Goal: Information Seeking & Learning: Check status

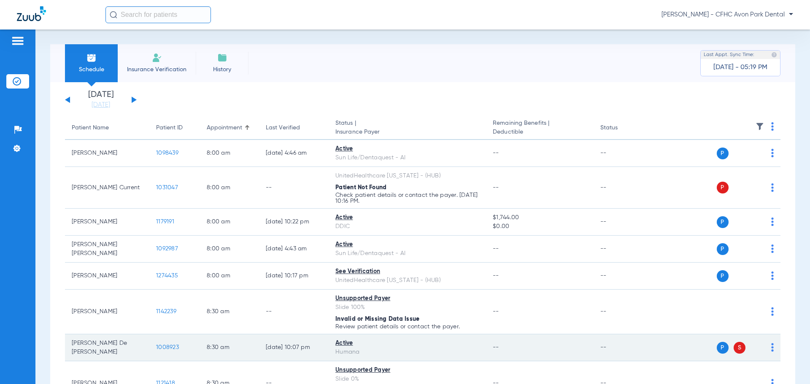
click at [167, 345] on span "1008923" at bounding box center [167, 348] width 23 height 6
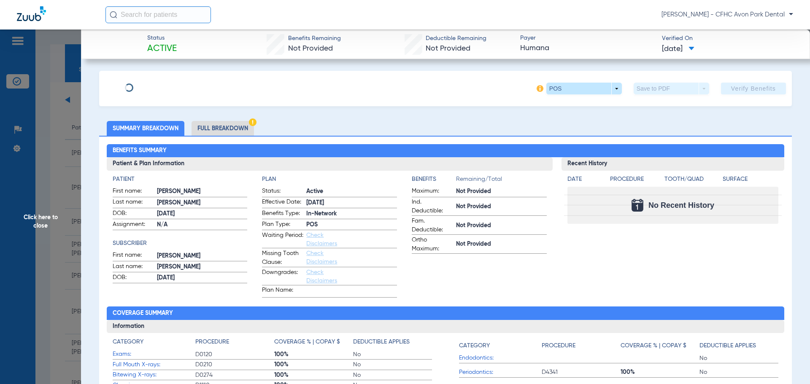
click at [65, 193] on span "Click here to close" at bounding box center [40, 222] width 81 height 384
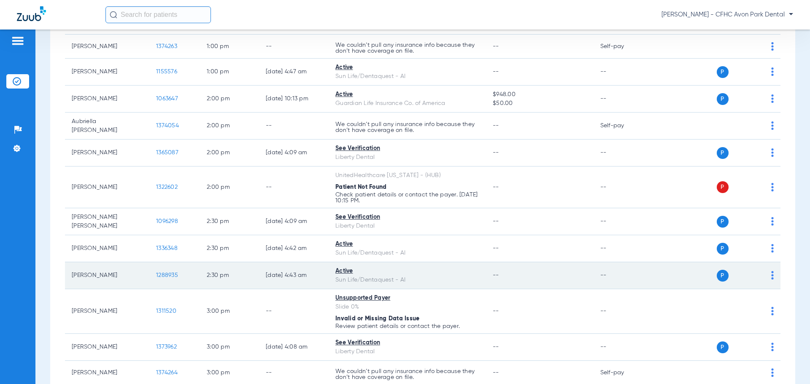
scroll to position [928, 0]
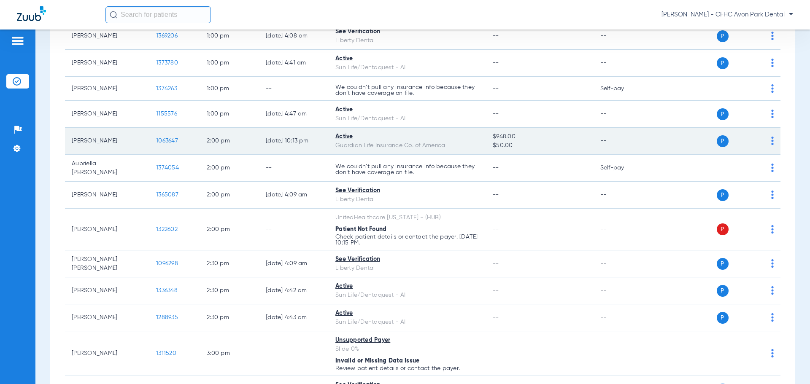
drag, startPoint x: 170, startPoint y: 136, endPoint x: 133, endPoint y: 146, distance: 38.9
click at [169, 136] on td "1063647" at bounding box center [174, 141] width 51 height 27
click at [165, 143] on span "1063647" at bounding box center [167, 141] width 22 height 6
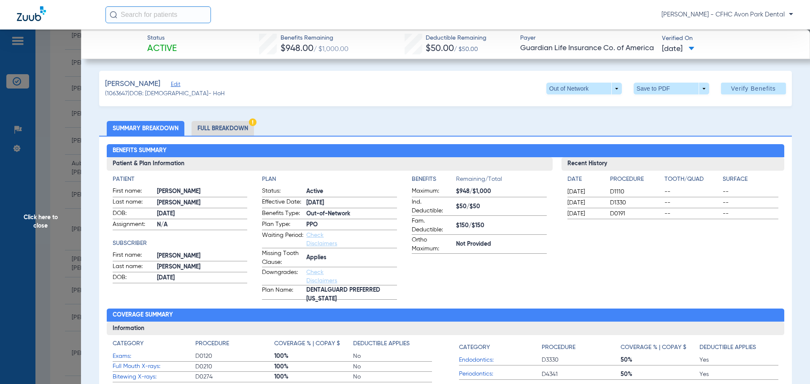
click at [73, 285] on span "Click here to close" at bounding box center [40, 222] width 81 height 384
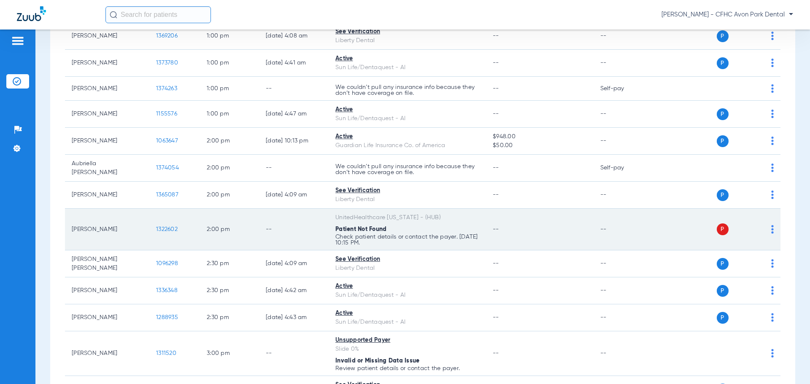
click at [167, 227] on span "1322602" at bounding box center [167, 230] width 22 height 6
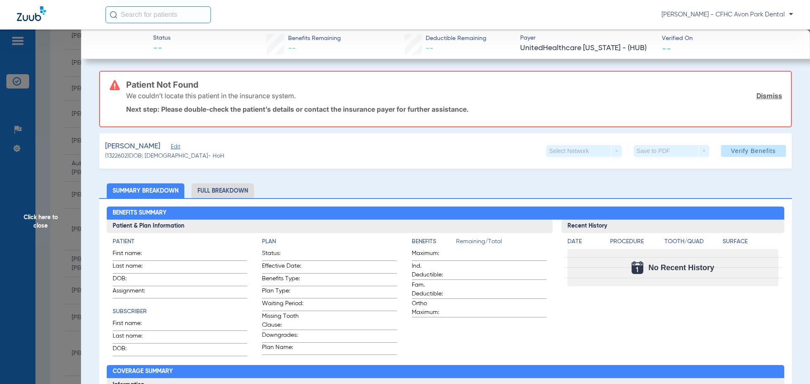
click at [179, 148] on span "Edit" at bounding box center [175, 148] width 8 height 8
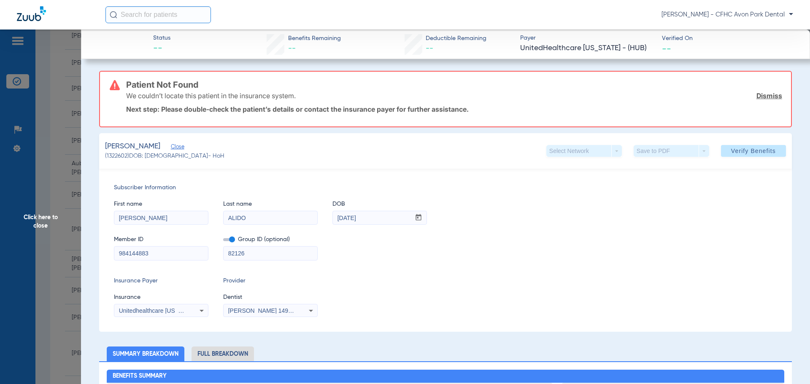
click at [66, 156] on span "Click here to close" at bounding box center [40, 222] width 81 height 384
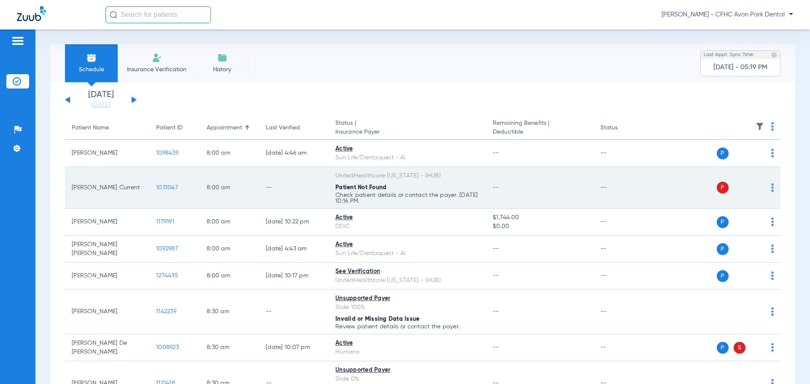
scroll to position [0, 0]
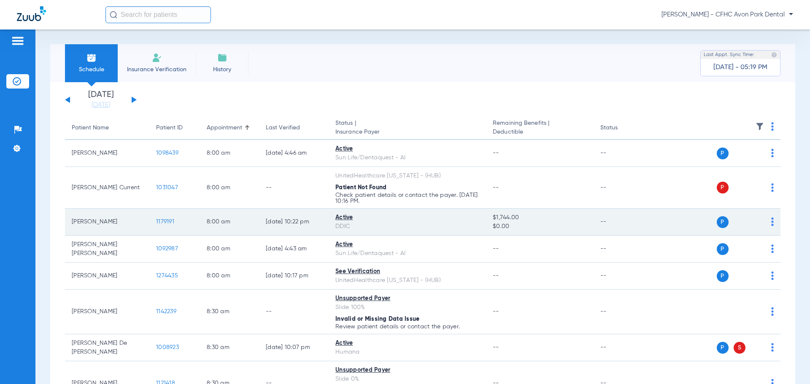
click at [165, 221] on span "1179191" at bounding box center [165, 222] width 18 height 6
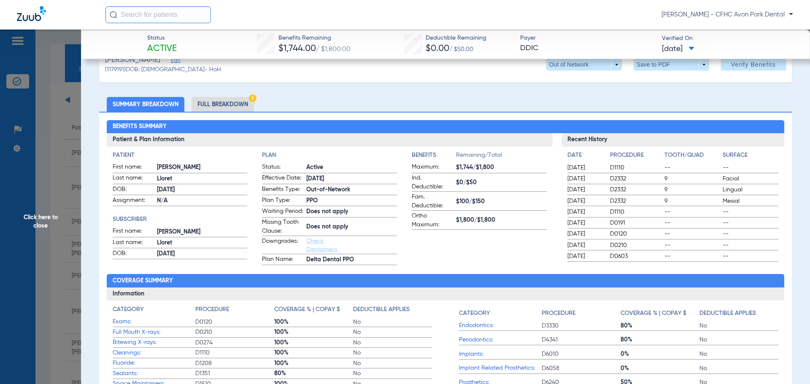
scroll to position [5, 0]
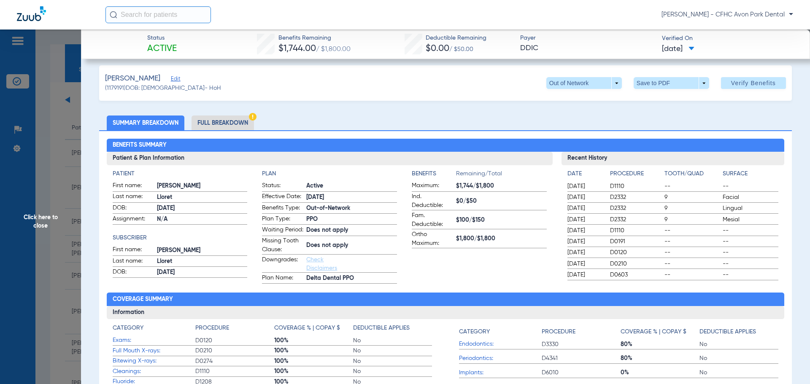
click at [238, 131] on div "Benefits Summary Patient & Plan Information Patient First name: [PERSON_NAME] L…" at bounding box center [445, 288] width 693 height 316
click at [238, 120] on li "Full Breakdown" at bounding box center [223, 123] width 62 height 15
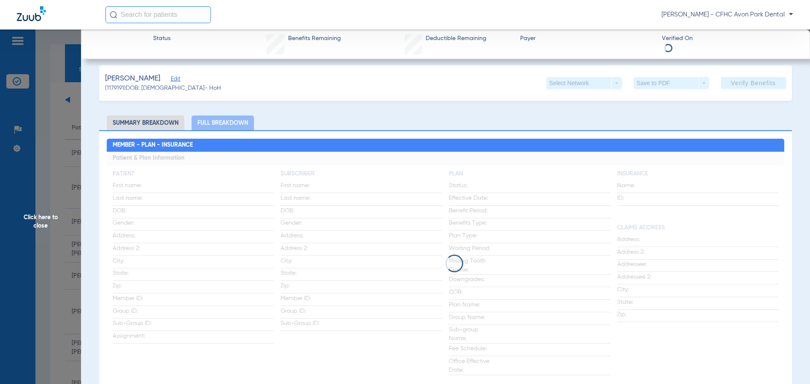
click at [179, 78] on span "Edit" at bounding box center [175, 80] width 8 height 8
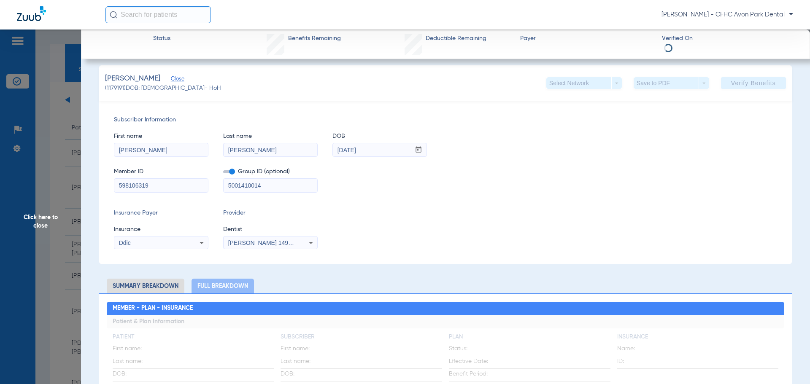
click at [160, 182] on input "598106319" at bounding box center [161, 186] width 94 height 14
click at [160, 183] on input "598106319" at bounding box center [161, 186] width 94 height 14
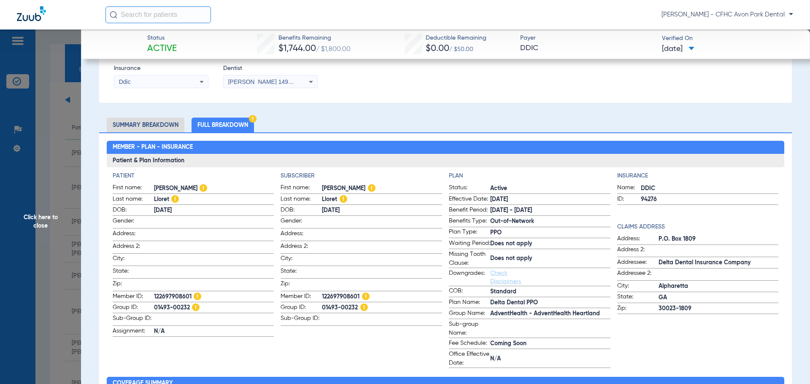
scroll to position [174, 0]
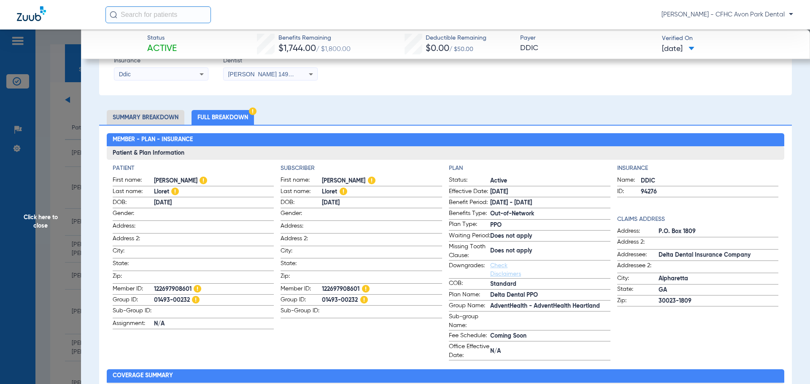
click at [160, 285] on span "122697908601" at bounding box center [214, 289] width 120 height 9
click at [165, 117] on li "Summary Breakdown" at bounding box center [146, 117] width 78 height 15
